Goal: Register for event/course

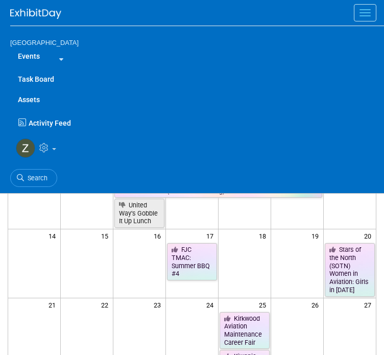
click at [92, 250] on td at bounding box center [87, 269] width 53 height 54
click at [358, 16] on button "Menu" at bounding box center [365, 12] width 22 height 17
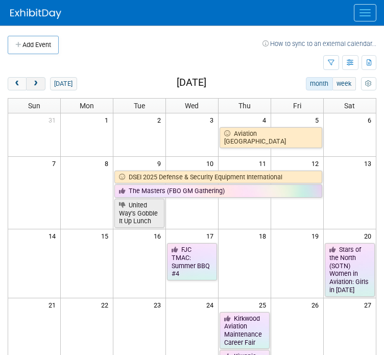
click at [34, 83] on span "next" at bounding box center [36, 84] width 8 height 7
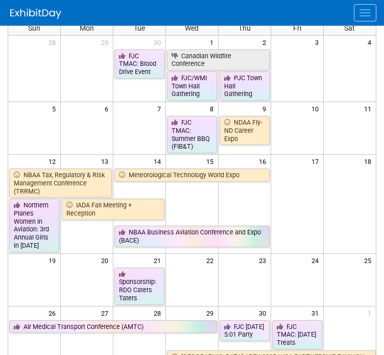
scroll to position [77, 0]
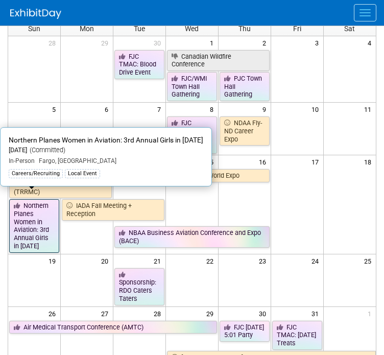
click at [34, 199] on link "Northern Planes Women in Aviation: 3rd Annual Girls in [DATE]" at bounding box center [34, 225] width 50 height 53
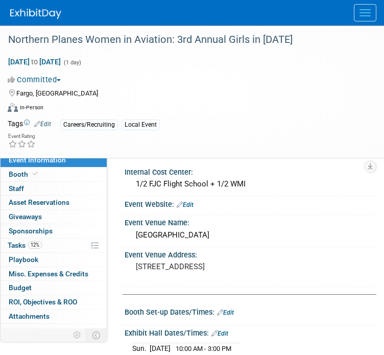
click at [168, 106] on div "Virtual In-Person Hybrid <img src="[URL][DOMAIN_NAME]" style="width: 22px; heig…" at bounding box center [186, 109] width 356 height 15
